Goal: Task Accomplishment & Management: Complete application form

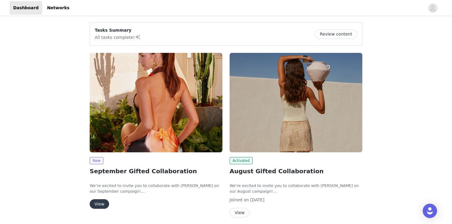
click at [339, 36] on button "Review content" at bounding box center [336, 34] width 42 height 10
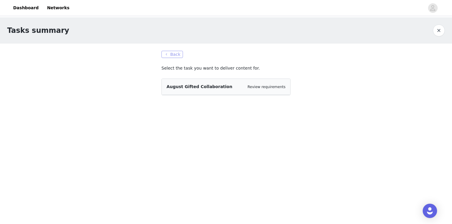
click at [178, 52] on button "Back" at bounding box center [172, 54] width 22 height 7
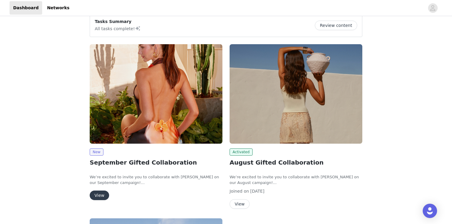
scroll to position [10, 0]
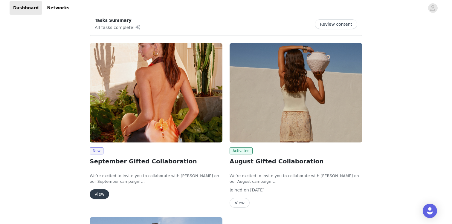
click at [98, 198] on button "View" at bounding box center [99, 194] width 19 height 10
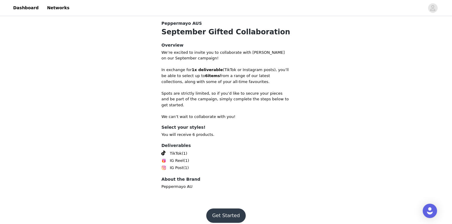
click at [229, 211] on button "Get Started" at bounding box center [226, 215] width 40 height 14
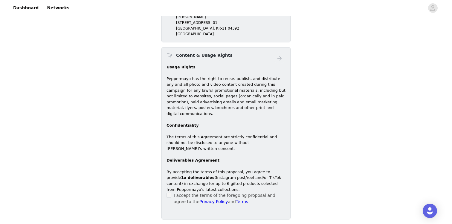
scroll to position [353, 0]
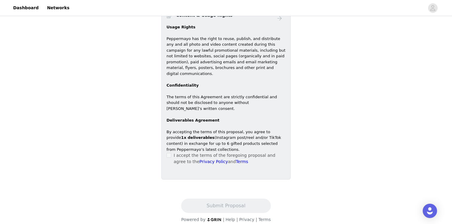
click at [171, 152] on div "I accept the terms of the foregoing proposal and agree to the Privacy Policy an…" at bounding box center [225, 158] width 119 height 13
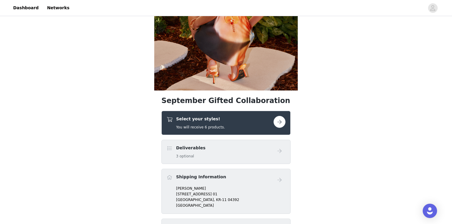
scroll to position [98, 0]
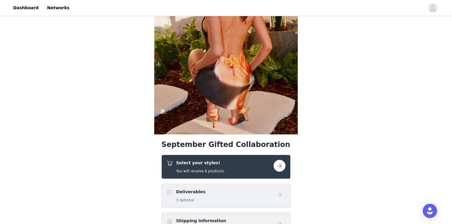
click at [277, 166] on button "button" at bounding box center [279, 166] width 12 height 12
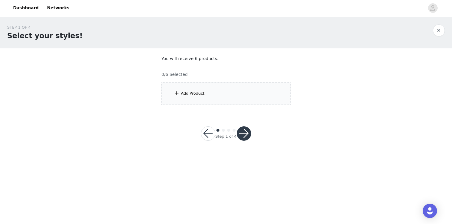
click at [203, 96] on div "Add Product" at bounding box center [193, 94] width 24 height 6
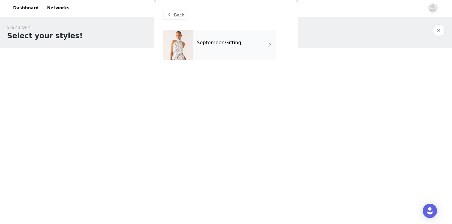
click at [224, 43] on h4 "September Gifting" at bounding box center [219, 42] width 45 height 5
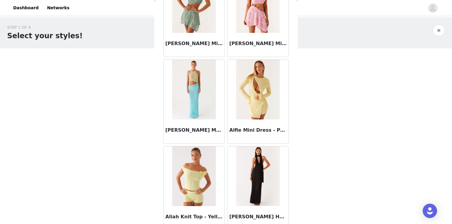
scroll to position [690, 0]
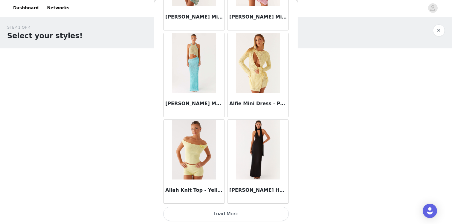
click at [212, 220] on button "Load More" at bounding box center [225, 214] width 125 height 14
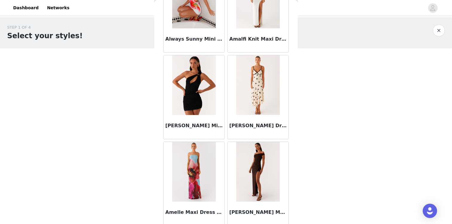
scroll to position [1556, 0]
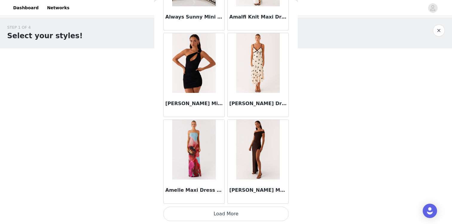
click at [217, 214] on button "Load More" at bounding box center [225, 214] width 125 height 14
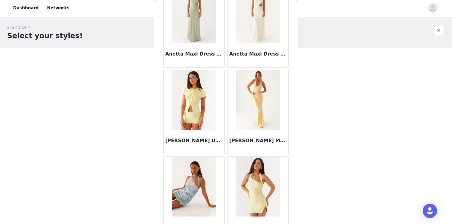
scroll to position [2422, 0]
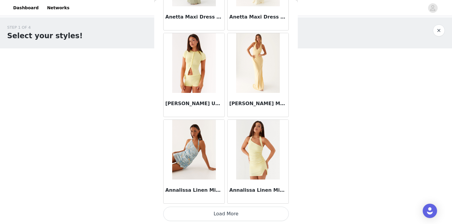
click at [215, 212] on button "Load More" at bounding box center [225, 214] width 125 height 14
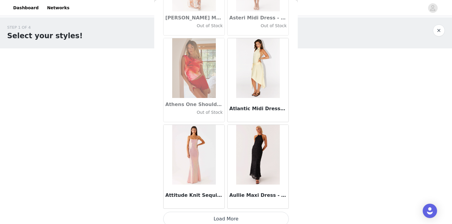
scroll to position [3289, 0]
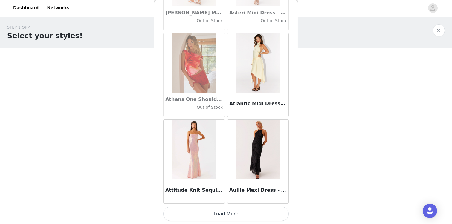
click at [203, 211] on button "Load More" at bounding box center [225, 214] width 125 height 14
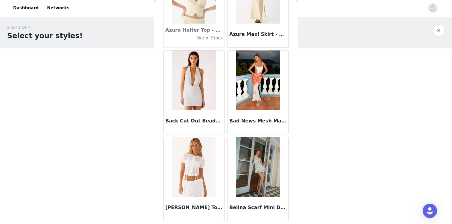
scroll to position [4155, 0]
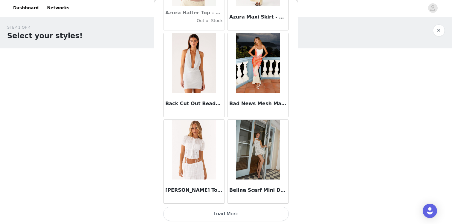
click at [204, 210] on button "Load More" at bounding box center [225, 214] width 125 height 14
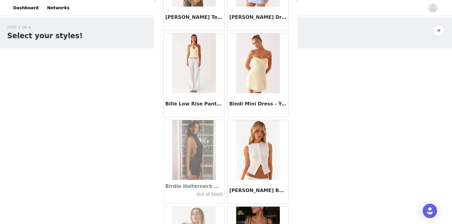
scroll to position [4753, 0]
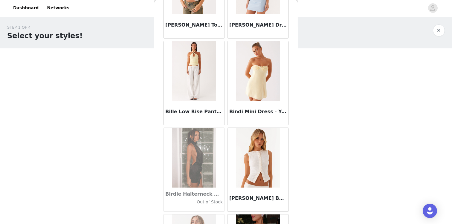
click at [197, 69] on img at bounding box center [193, 71] width 43 height 60
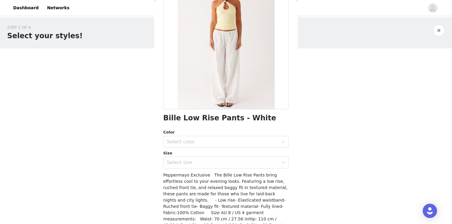
scroll to position [76, 0]
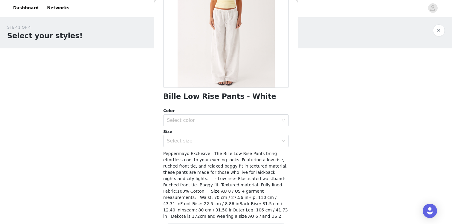
click at [197, 128] on div "Color Select color Size Select size" at bounding box center [225, 127] width 125 height 39
click at [197, 125] on div "Select color" at bounding box center [224, 120] width 114 height 11
click at [192, 134] on li "White" at bounding box center [225, 134] width 125 height 10
click at [192, 142] on div "Select size" at bounding box center [223, 141] width 112 height 6
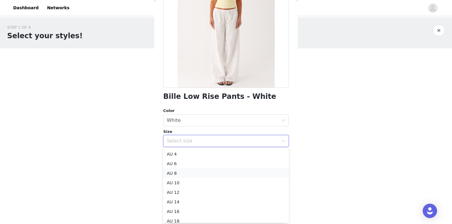
click at [183, 173] on li "AU 8" at bounding box center [225, 173] width 125 height 10
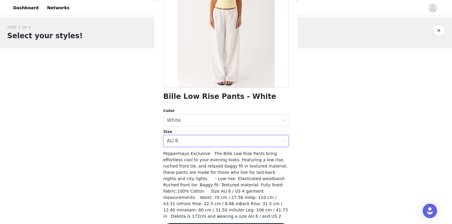
scroll to position [91, 0]
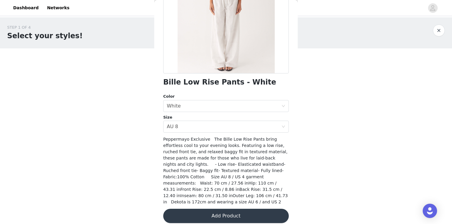
click at [186, 213] on button "Add Product" at bounding box center [225, 216] width 125 height 14
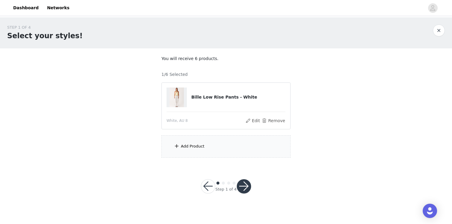
click at [189, 139] on div "Add Product" at bounding box center [225, 146] width 129 height 22
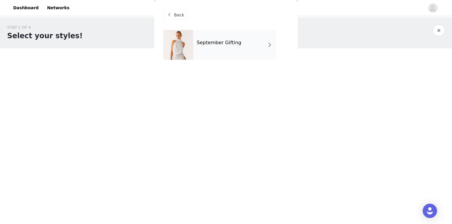
click at [220, 47] on div "September Gifting" at bounding box center [234, 45] width 83 height 30
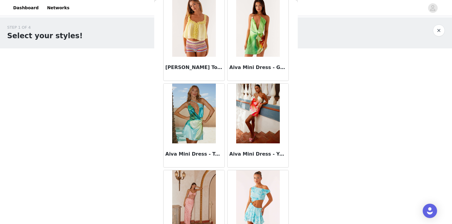
scroll to position [690, 0]
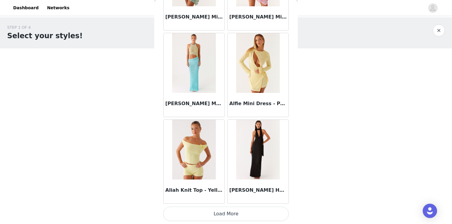
click at [226, 214] on button "Load More" at bounding box center [225, 214] width 125 height 14
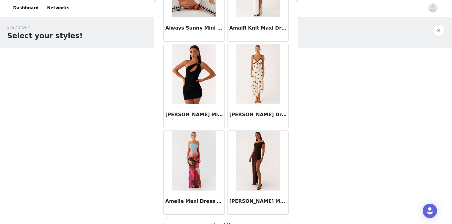
scroll to position [1556, 0]
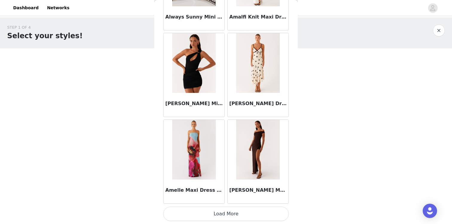
click at [227, 211] on button "Load More" at bounding box center [225, 214] width 125 height 14
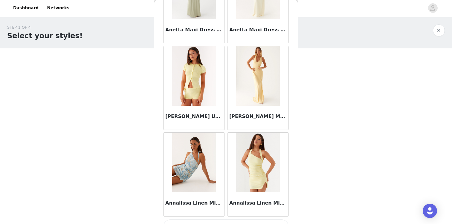
scroll to position [2422, 0]
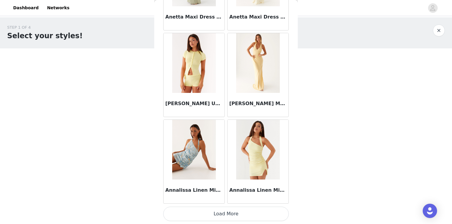
click at [223, 214] on button "Load More" at bounding box center [225, 214] width 125 height 14
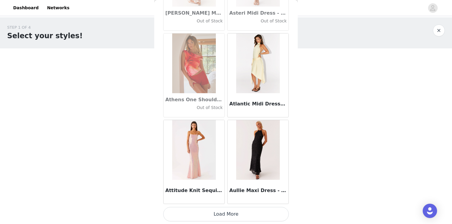
scroll to position [3289, 0]
click at [199, 211] on button "Load More" at bounding box center [225, 214] width 125 height 14
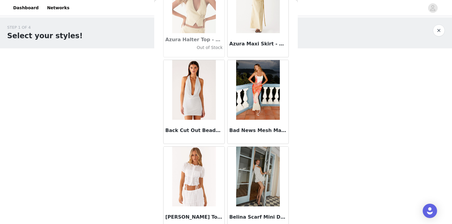
scroll to position [4155, 0]
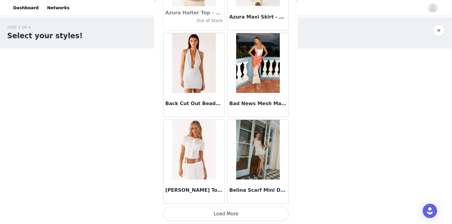
click at [199, 215] on button "Load More" at bounding box center [225, 214] width 125 height 14
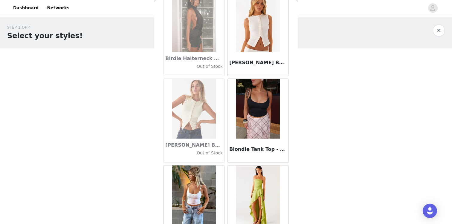
scroll to position [4887, 0]
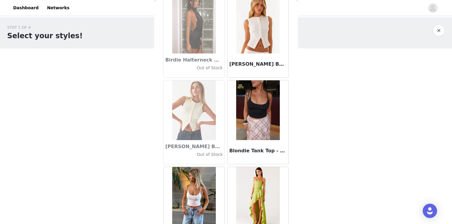
click at [258, 45] on img at bounding box center [257, 24] width 43 height 60
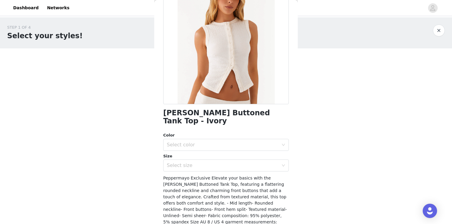
scroll to position [91, 0]
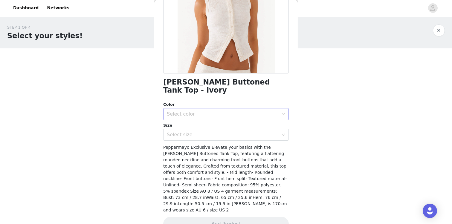
click at [252, 111] on div "Select color" at bounding box center [223, 114] width 112 height 6
click at [243, 115] on li "Ivory" at bounding box center [225, 119] width 125 height 10
click at [241, 129] on div "Select size" at bounding box center [224, 134] width 114 height 11
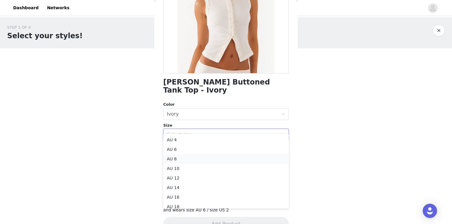
click at [217, 159] on li "AU 8" at bounding box center [225, 159] width 125 height 10
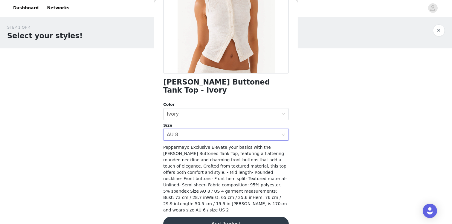
click at [87, 98] on div "STEP 1 OF 4 Select your styles! You will receive 6 products. 1/6 Selected Bille…" at bounding box center [226, 91] width 452 height 148
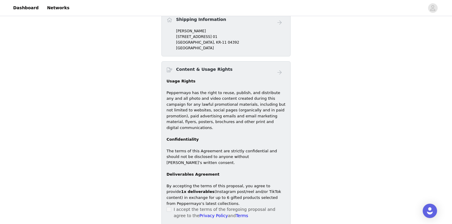
scroll to position [189, 0]
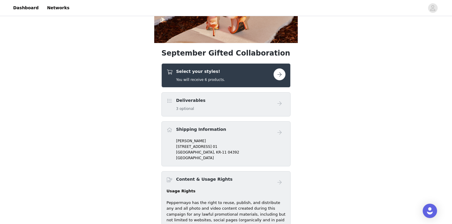
click at [200, 80] on h5 "You will receive 6 products." at bounding box center [200, 79] width 49 height 5
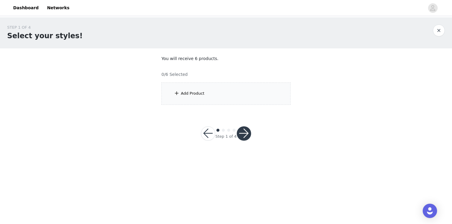
click at [248, 97] on div "Add Product" at bounding box center [225, 93] width 129 height 22
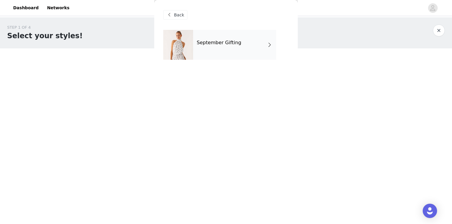
click at [245, 43] on div "September Gifting" at bounding box center [234, 45] width 83 height 30
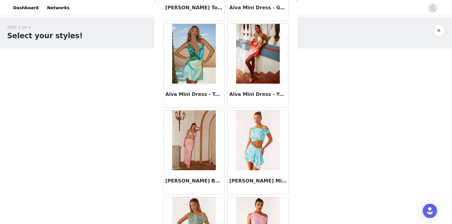
scroll to position [690, 0]
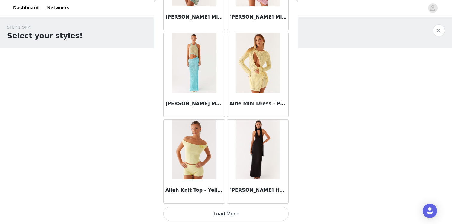
click at [212, 208] on button "Load More" at bounding box center [225, 214] width 125 height 14
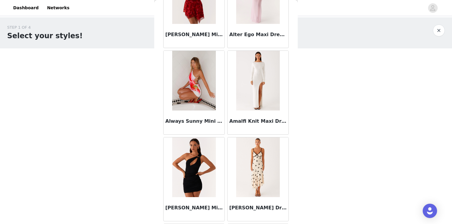
scroll to position [1556, 0]
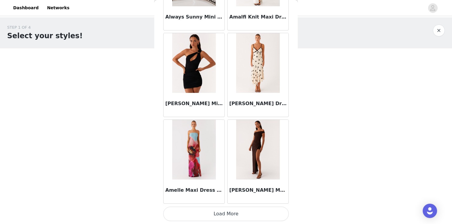
click at [204, 211] on button "Load More" at bounding box center [225, 214] width 125 height 14
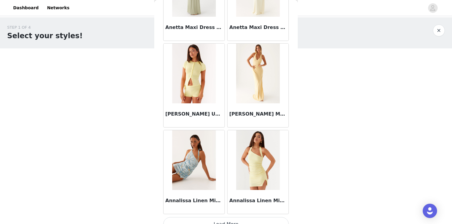
scroll to position [2422, 0]
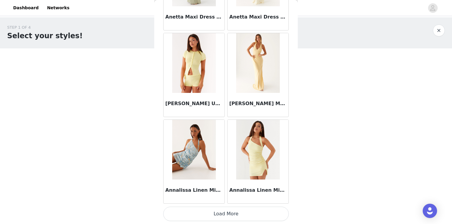
click at [195, 213] on button "Load More" at bounding box center [225, 214] width 125 height 14
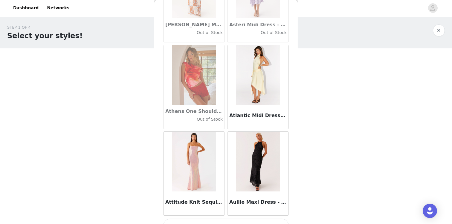
scroll to position [3289, 0]
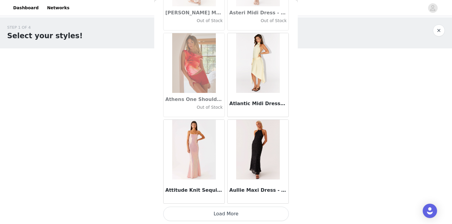
click at [220, 213] on button "Load More" at bounding box center [225, 214] width 125 height 14
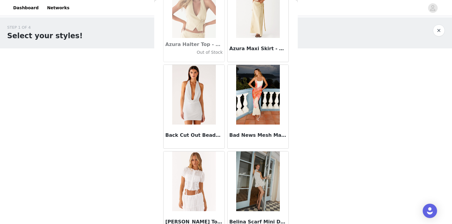
scroll to position [4155, 0]
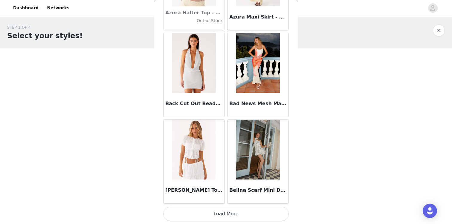
click at [212, 214] on button "Load More" at bounding box center [225, 214] width 125 height 14
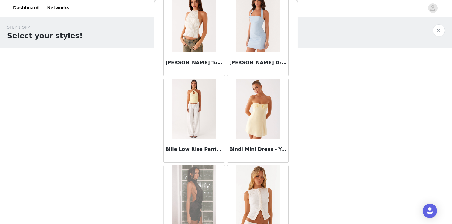
click at [193, 115] on img at bounding box center [193, 109] width 43 height 60
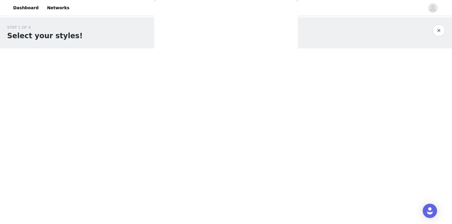
scroll to position [91, 0]
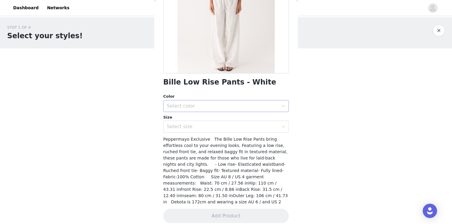
click at [194, 108] on div "Select color" at bounding box center [223, 106] width 112 height 6
click at [191, 117] on li "White" at bounding box center [225, 119] width 125 height 10
click at [190, 126] on div "Select size" at bounding box center [223, 127] width 112 height 6
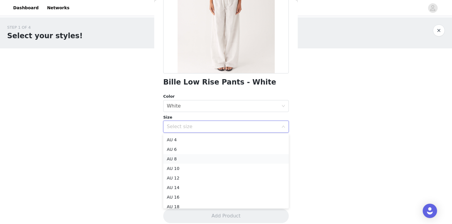
click at [185, 162] on li "AU 8" at bounding box center [225, 159] width 125 height 10
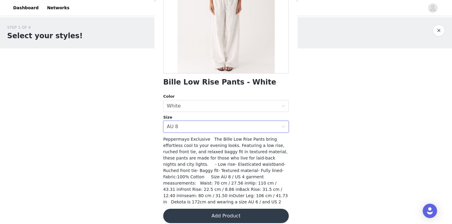
click at [194, 212] on button "Add Product" at bounding box center [225, 216] width 125 height 14
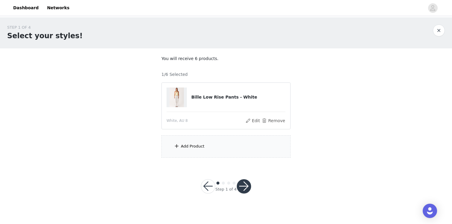
click at [200, 149] on div "Add Product" at bounding box center [193, 146] width 24 height 6
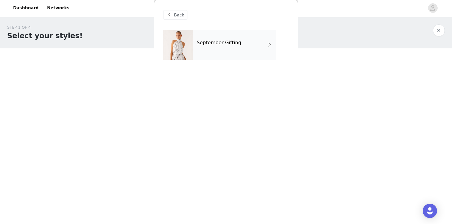
click at [213, 56] on div "September Gifting" at bounding box center [234, 45] width 83 height 30
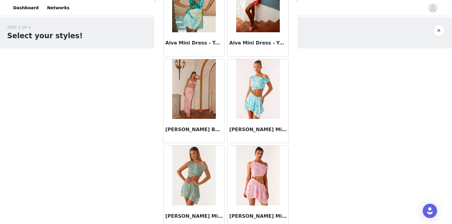
scroll to position [690, 0]
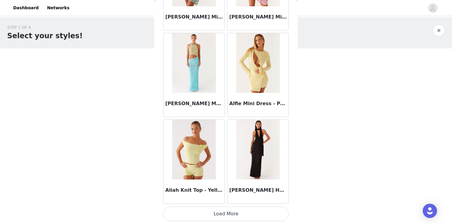
click at [216, 216] on button "Load More" at bounding box center [225, 214] width 125 height 14
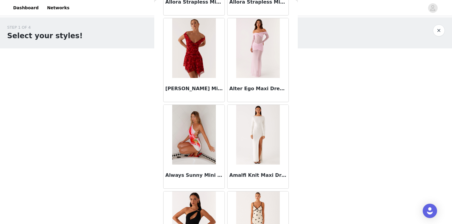
scroll to position [1556, 0]
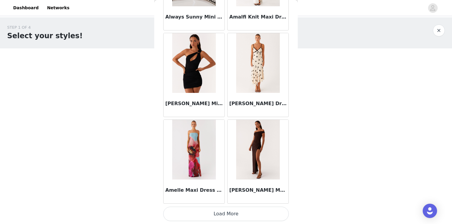
click at [219, 214] on button "Load More" at bounding box center [225, 214] width 125 height 14
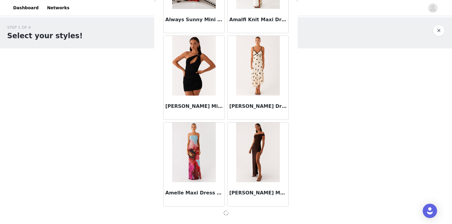
scroll to position [1553, 0]
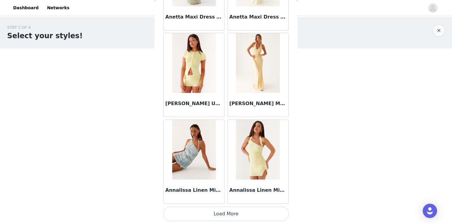
click at [218, 218] on button "Load More" at bounding box center [225, 214] width 125 height 14
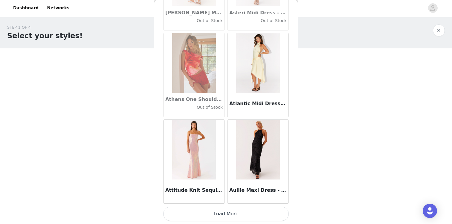
click at [226, 210] on button "Load More" at bounding box center [225, 214] width 125 height 14
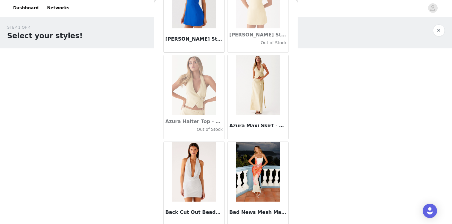
scroll to position [4155, 0]
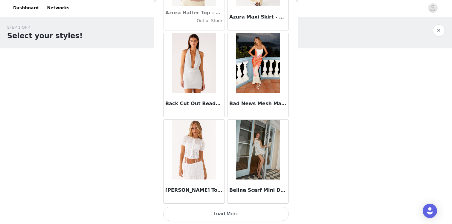
click at [220, 213] on button "Load More" at bounding box center [225, 214] width 125 height 14
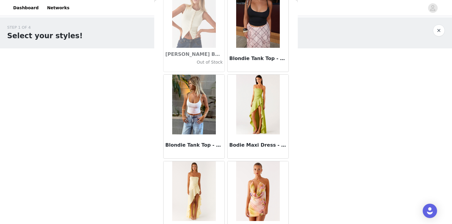
scroll to position [4987, 0]
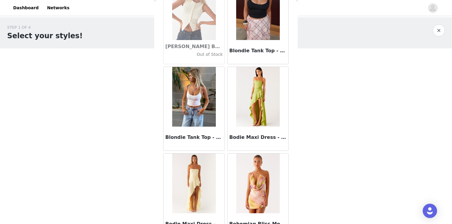
click at [249, 36] on img at bounding box center [257, 10] width 43 height 60
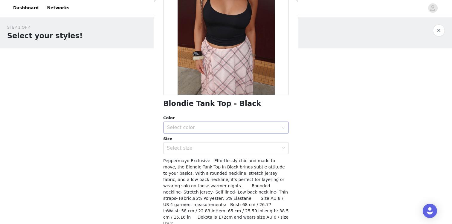
scroll to position [73, 0]
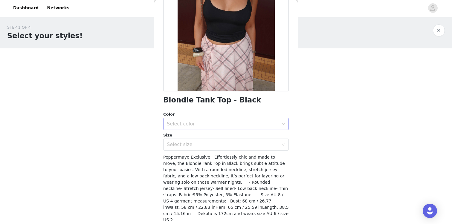
click at [212, 124] on div "Select color" at bounding box center [223, 124] width 112 height 6
click at [208, 140] on li "Black" at bounding box center [225, 137] width 125 height 10
click at [210, 135] on div "Size" at bounding box center [225, 135] width 125 height 6
click at [208, 143] on div "Select size" at bounding box center [223, 145] width 112 height 6
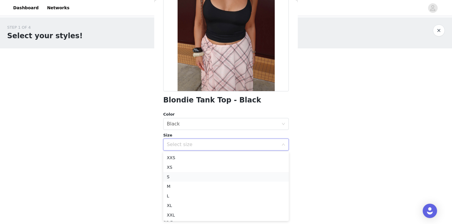
click at [191, 179] on li "S" at bounding box center [225, 177] width 125 height 10
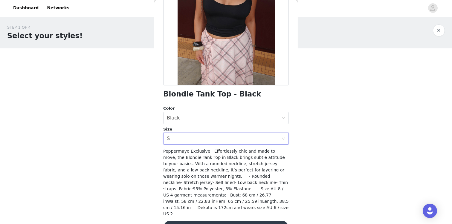
scroll to position [82, 0]
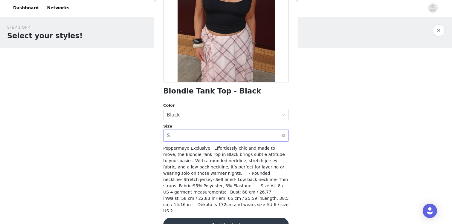
click at [214, 139] on div "Select size S" at bounding box center [224, 135] width 114 height 11
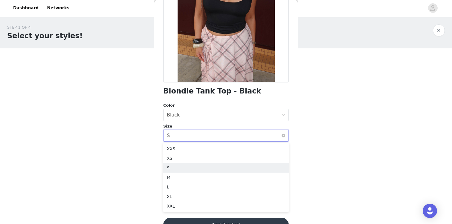
click at [214, 139] on div "Select size S" at bounding box center [224, 135] width 114 height 11
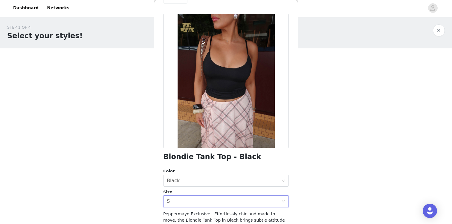
scroll to position [91, 0]
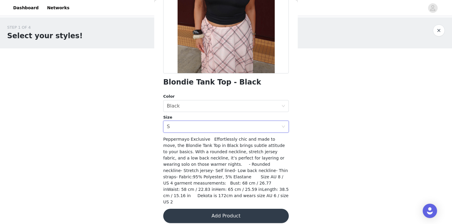
click at [210, 209] on button "Add Product" at bounding box center [225, 216] width 125 height 14
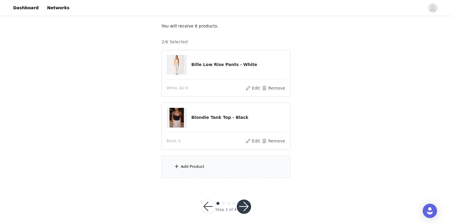
scroll to position [36, 0]
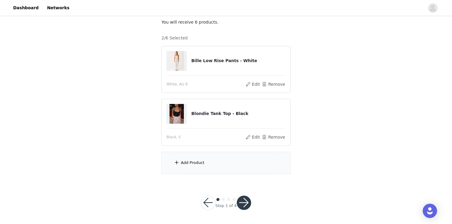
click at [179, 162] on span at bounding box center [177, 162] width 6 height 7
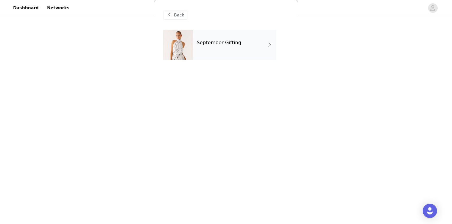
click at [221, 51] on div "September Gifting" at bounding box center [234, 45] width 83 height 30
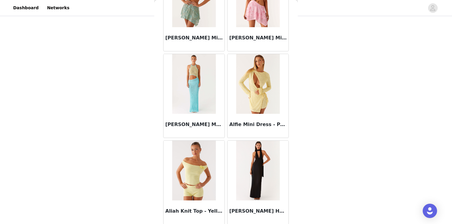
scroll to position [690, 0]
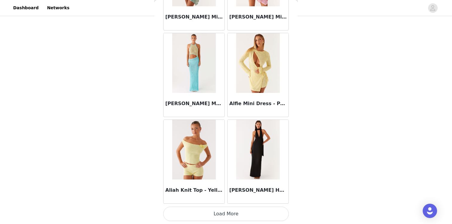
click at [218, 212] on button "Load More" at bounding box center [225, 214] width 125 height 14
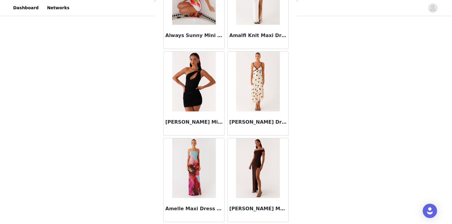
scroll to position [1556, 0]
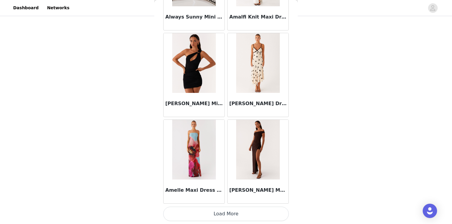
click at [212, 210] on button "Load More" at bounding box center [225, 214] width 125 height 14
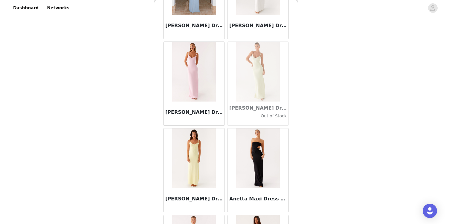
scroll to position [1981, 0]
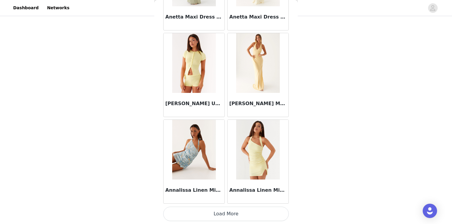
click at [207, 214] on button "Load More" at bounding box center [225, 214] width 125 height 14
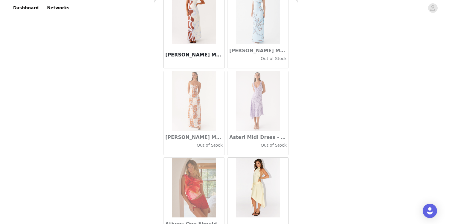
scroll to position [3289, 0]
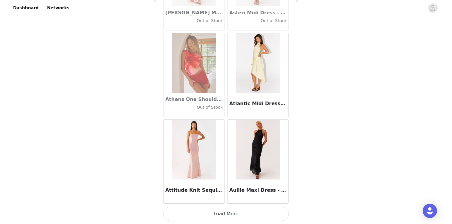
click at [207, 215] on button "Load More" at bounding box center [225, 214] width 125 height 14
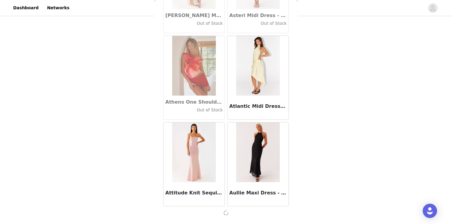
scroll to position [3286, 0]
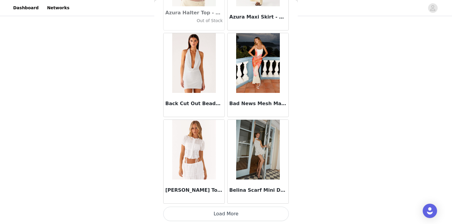
click at [217, 213] on button "Load More" at bounding box center [225, 214] width 125 height 14
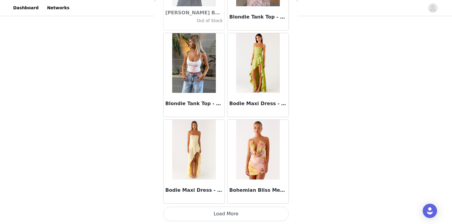
click at [216, 216] on button "Load More" at bounding box center [225, 214] width 125 height 14
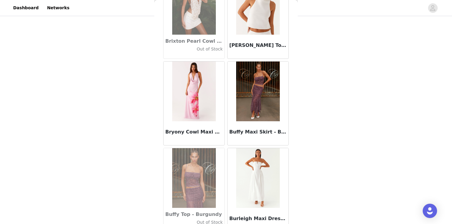
scroll to position [5887, 0]
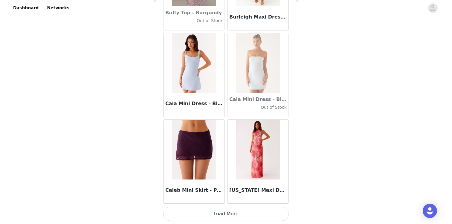
click at [220, 216] on button "Load More" at bounding box center [225, 214] width 125 height 14
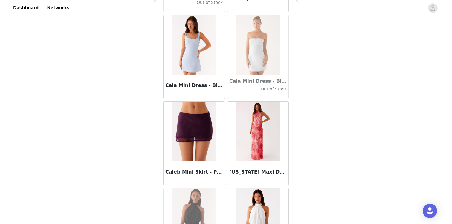
scroll to position [5904, 0]
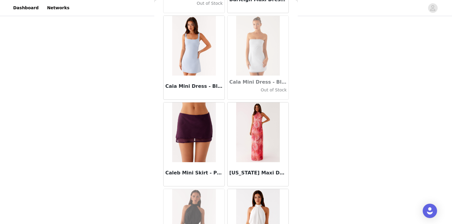
click at [212, 142] on img at bounding box center [193, 132] width 43 height 60
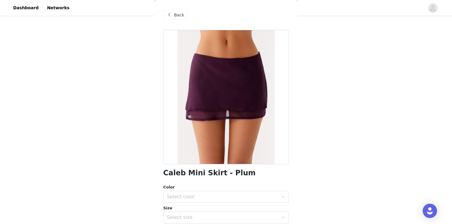
scroll to position [78, 0]
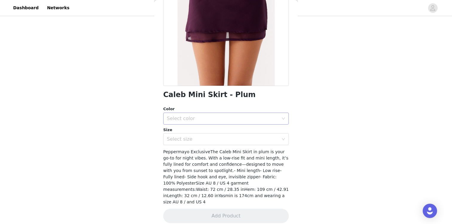
click at [215, 116] on div "Select color" at bounding box center [223, 119] width 112 height 6
click at [205, 133] on li "Plum" at bounding box center [225, 132] width 125 height 10
click at [203, 141] on div "Select size" at bounding box center [223, 139] width 112 height 6
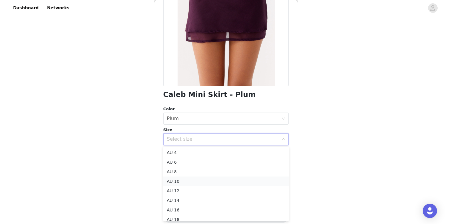
click at [193, 181] on li "AU 10" at bounding box center [225, 182] width 125 height 10
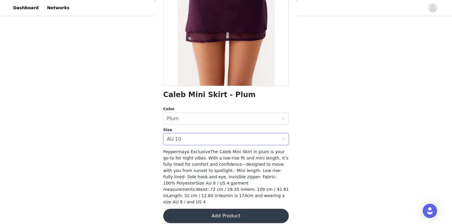
scroll to position [36, 0]
click at [197, 210] on button "Add Product" at bounding box center [225, 216] width 125 height 14
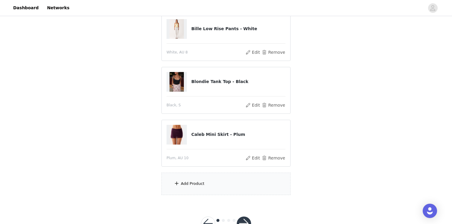
scroll to position [89, 0]
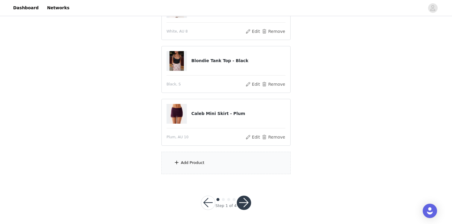
click at [225, 168] on div "Add Product" at bounding box center [225, 163] width 129 height 22
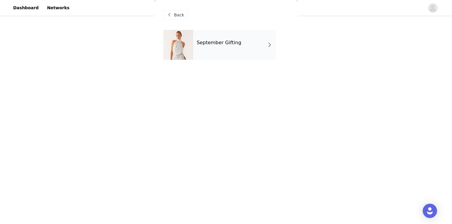
click at [238, 50] on div "September Gifting" at bounding box center [234, 45] width 83 height 30
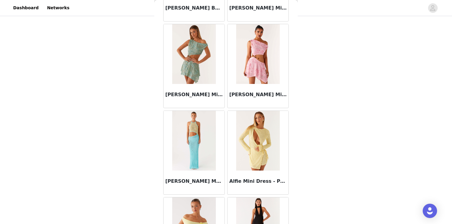
scroll to position [690, 0]
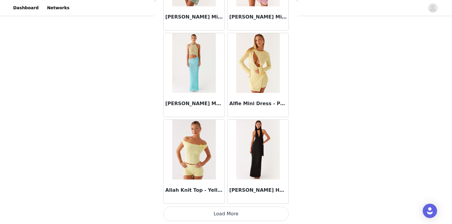
click at [218, 214] on button "Load More" at bounding box center [225, 214] width 125 height 14
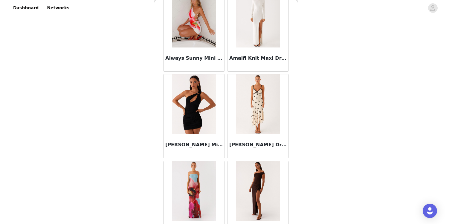
scroll to position [1556, 0]
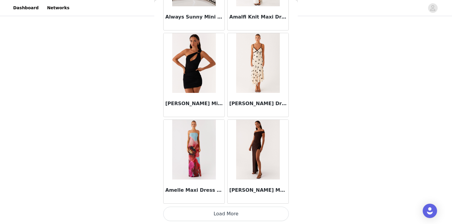
click at [254, 209] on button "Load More" at bounding box center [225, 214] width 125 height 14
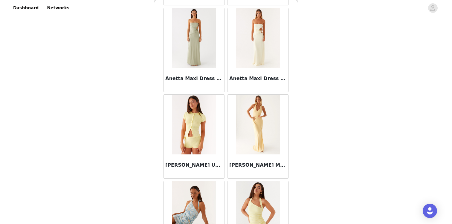
scroll to position [2422, 0]
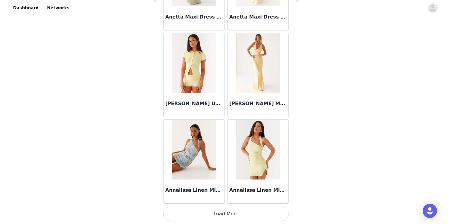
click at [232, 212] on button "Load More" at bounding box center [225, 214] width 125 height 14
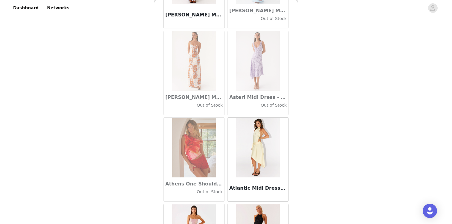
scroll to position [3289, 0]
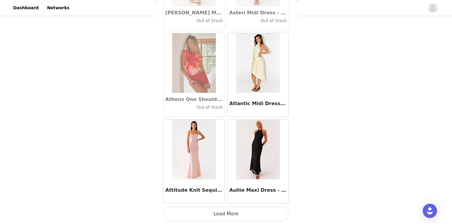
click at [231, 217] on button "Load More" at bounding box center [225, 214] width 125 height 14
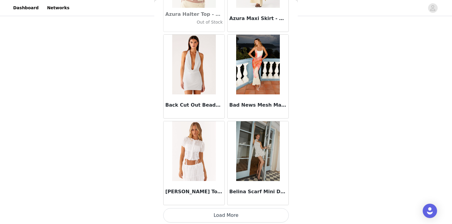
scroll to position [4155, 0]
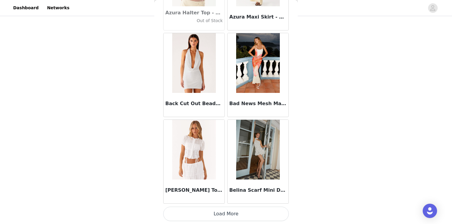
click at [226, 214] on button "Load More" at bounding box center [225, 214] width 125 height 14
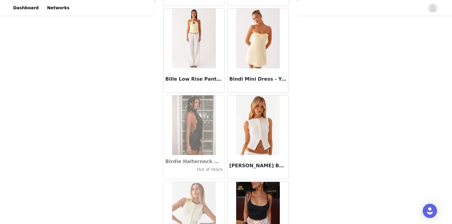
scroll to position [4854, 0]
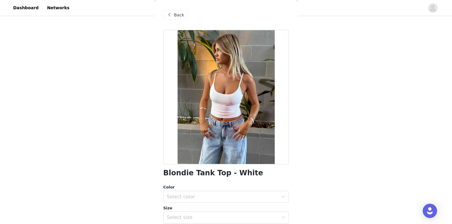
scroll to position [85, 0]
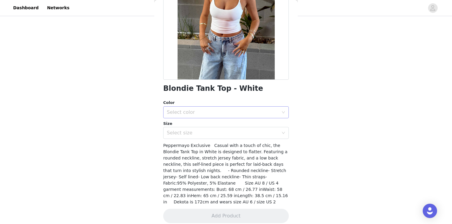
click at [209, 112] on div "Select color" at bounding box center [223, 112] width 112 height 6
click at [205, 123] on li "White" at bounding box center [225, 126] width 125 height 10
click at [202, 133] on div "Select size" at bounding box center [223, 133] width 112 height 6
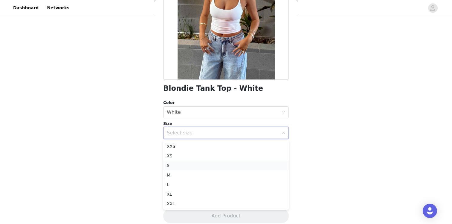
click at [187, 168] on li "S" at bounding box center [225, 166] width 125 height 10
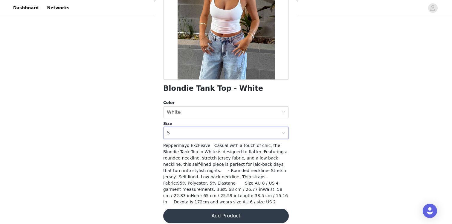
click at [188, 209] on button "Add Product" at bounding box center [225, 216] width 125 height 14
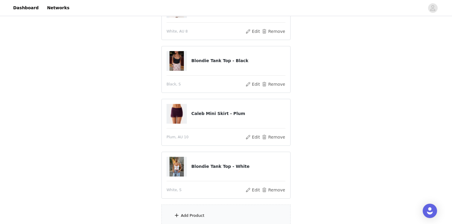
scroll to position [142, 0]
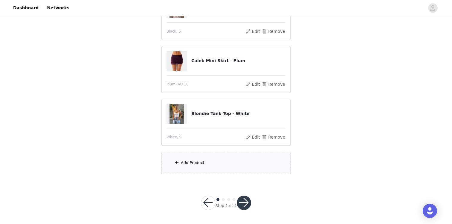
click at [242, 199] on button "button" at bounding box center [244, 203] width 14 height 14
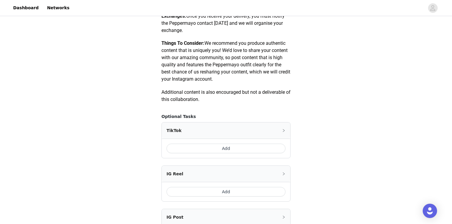
scroll to position [358, 0]
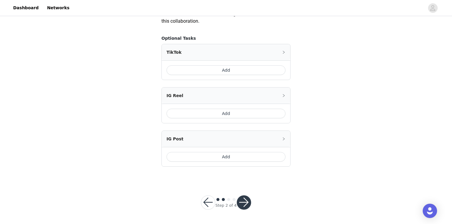
click at [252, 69] on button "Add" at bounding box center [225, 70] width 119 height 10
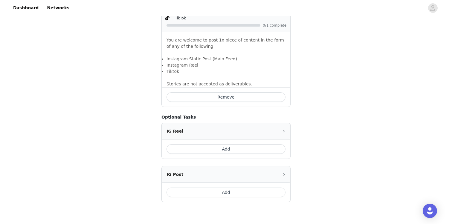
scroll to position [390, 0]
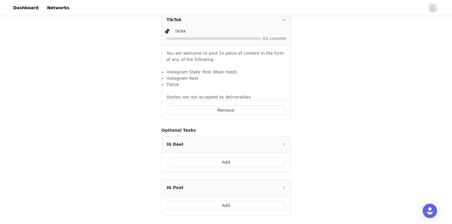
click at [282, 20] on icon "icon: right" at bounding box center [284, 20] width 4 height 4
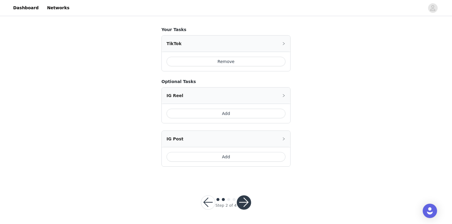
click at [244, 199] on button "button" at bounding box center [244, 202] width 14 height 14
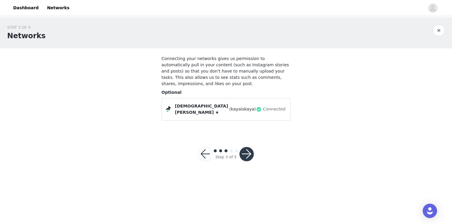
click at [246, 154] on button "button" at bounding box center [246, 154] width 14 height 14
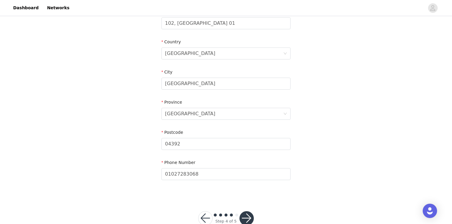
scroll to position [183, 0]
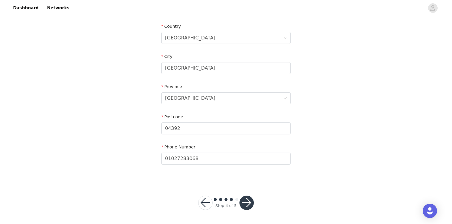
click at [250, 203] on button "button" at bounding box center [246, 203] width 14 height 14
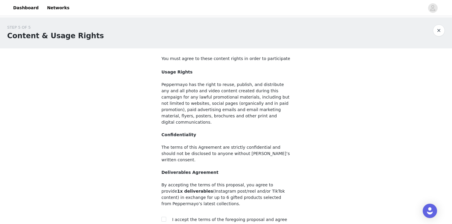
scroll to position [52, 0]
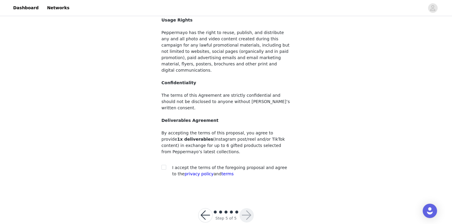
click at [222, 150] on div "You must agree to these content rights in order to participate Usage Rights Pep…" at bounding box center [225, 92] width 129 height 176
click at [164, 165] on input "checkbox" at bounding box center [163, 167] width 4 height 4
checkbox input "true"
click at [241, 208] on button "button" at bounding box center [246, 215] width 14 height 14
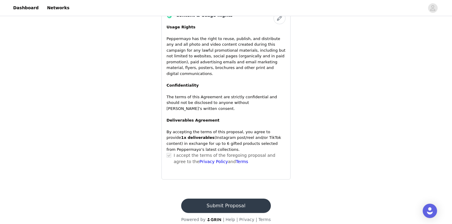
click at [258, 199] on button "Submit Proposal" at bounding box center [225, 206] width 89 height 14
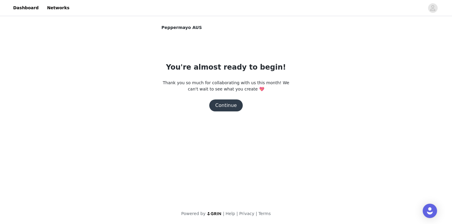
click at [235, 108] on button "Continue" at bounding box center [225, 105] width 33 height 12
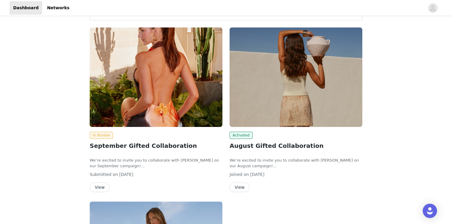
scroll to position [42, 0]
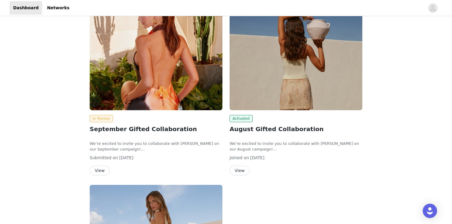
click at [233, 168] on button "View" at bounding box center [239, 171] width 20 height 10
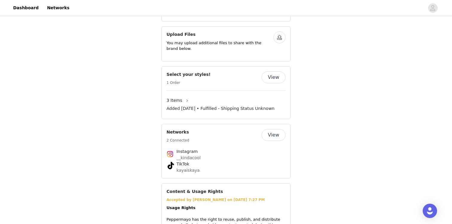
scroll to position [354, 0]
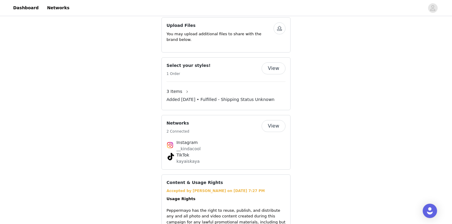
click at [283, 66] on button "View" at bounding box center [273, 68] width 24 height 12
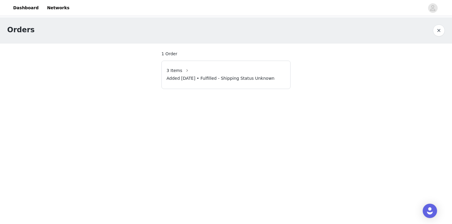
click at [268, 71] on div "3 Items" at bounding box center [225, 71] width 119 height 10
click at [182, 72] on button "button" at bounding box center [187, 71] width 10 height 10
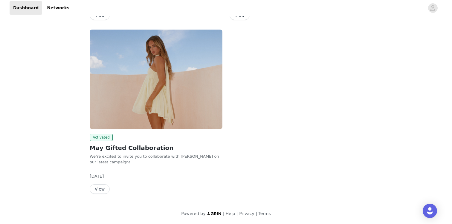
scroll to position [136, 0]
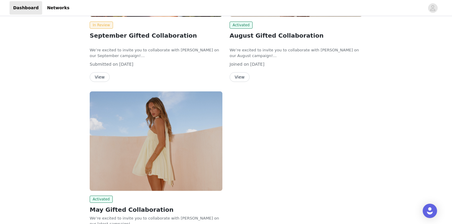
click at [238, 72] on button "View" at bounding box center [239, 77] width 20 height 10
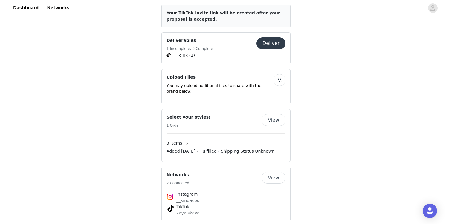
scroll to position [303, 0]
click at [186, 138] on button "button" at bounding box center [187, 143] width 10 height 10
